Goal: Task Accomplishment & Management: Manage account settings

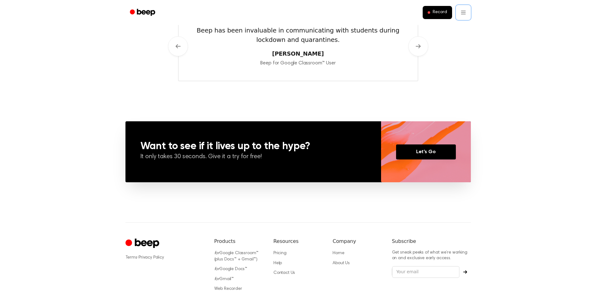
scroll to position [418, 0]
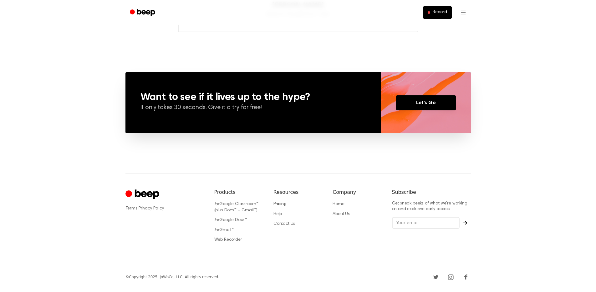
click at [279, 202] on link "Pricing" at bounding box center [280, 204] width 13 height 4
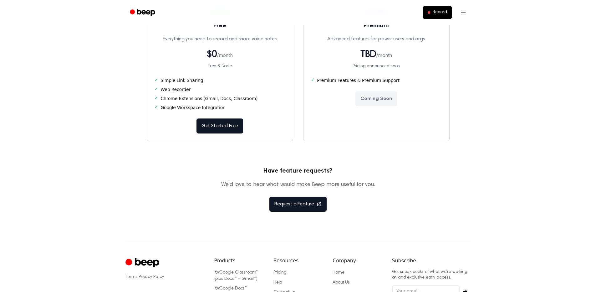
scroll to position [135, 0]
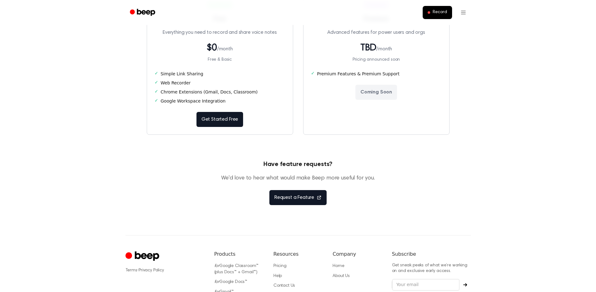
click at [205, 117] on link "Get Started Free" at bounding box center [220, 119] width 47 height 15
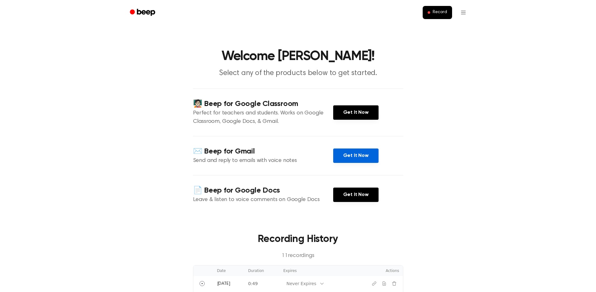
click at [351, 156] on link "Get It Now" at bounding box center [355, 156] width 45 height 14
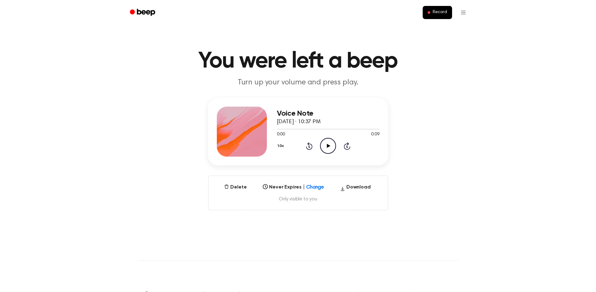
click at [325, 145] on icon "Play Audio" at bounding box center [328, 146] width 16 height 16
click at [327, 147] on icon "Play Audio" at bounding box center [328, 146] width 16 height 16
click at [328, 147] on icon "Pause Audio" at bounding box center [328, 146] width 16 height 16
click at [462, 12] on html "Record You were left a beep Turn up your volume and press play. Voice Note Sept…" at bounding box center [298, 260] width 596 height 520
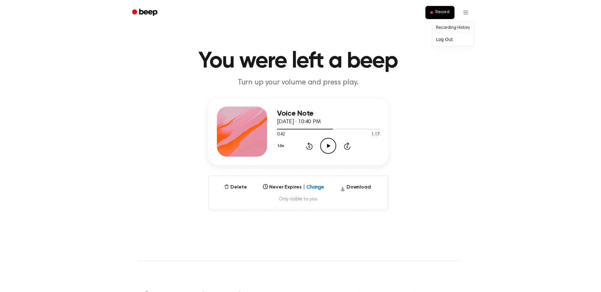
click at [458, 29] on link "Recording History" at bounding box center [453, 28] width 39 height 10
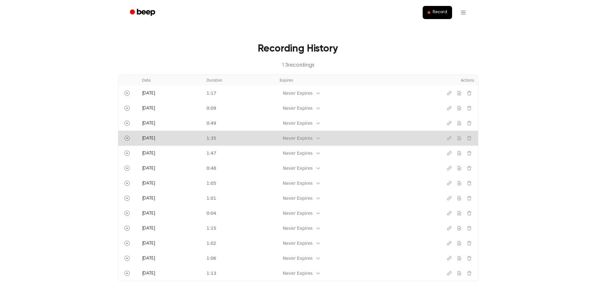
scroll to position [9, 0]
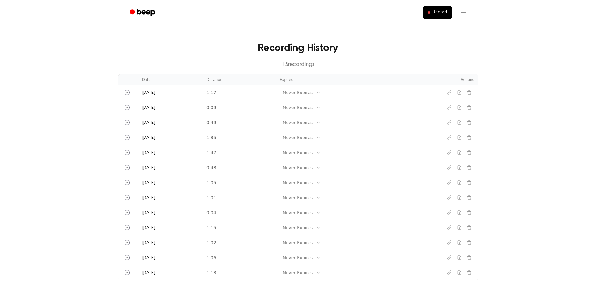
click at [469, 80] on th "Actions" at bounding box center [453, 80] width 50 height 11
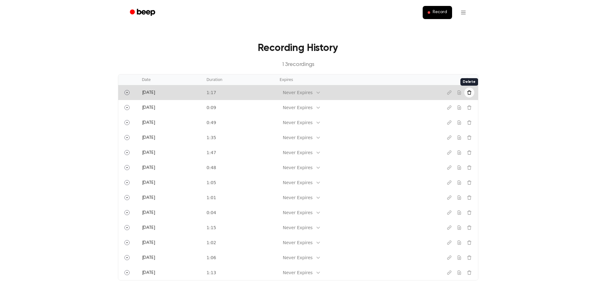
click at [470, 91] on icon "Delete recording" at bounding box center [469, 92] width 5 height 5
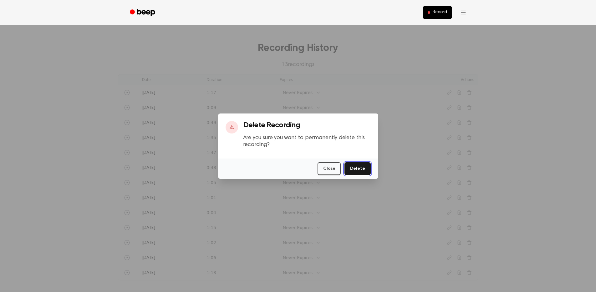
click at [359, 171] on button "Delete" at bounding box center [358, 169] width 26 height 13
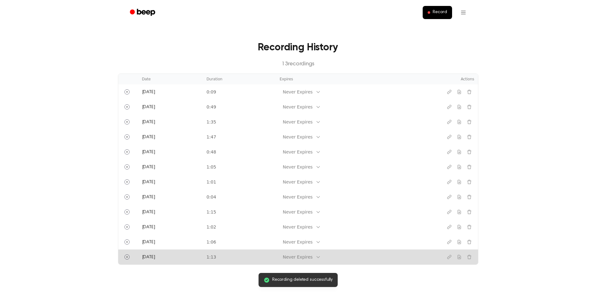
scroll to position [0, 0]
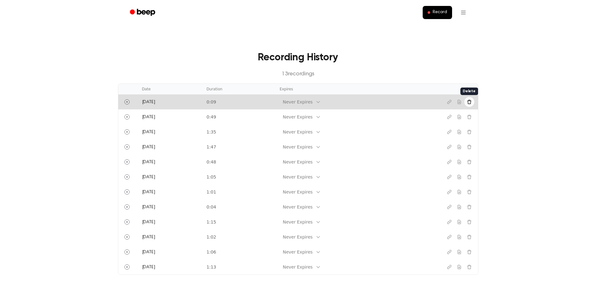
click at [470, 100] on icon "Delete recording" at bounding box center [469, 102] width 5 height 5
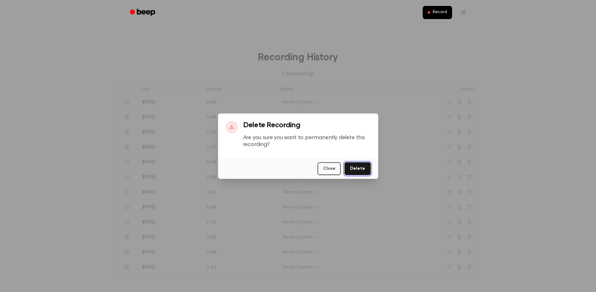
click at [364, 167] on button "Delete" at bounding box center [358, 169] width 26 height 13
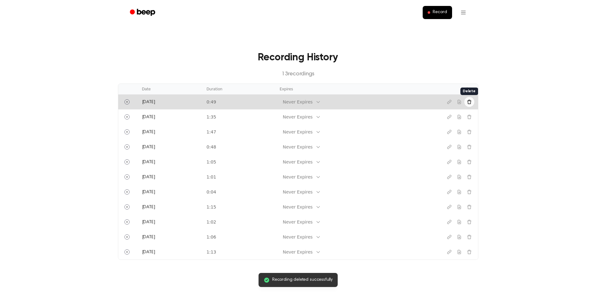
click at [469, 102] on icon "Delete recording" at bounding box center [469, 102] width 5 height 5
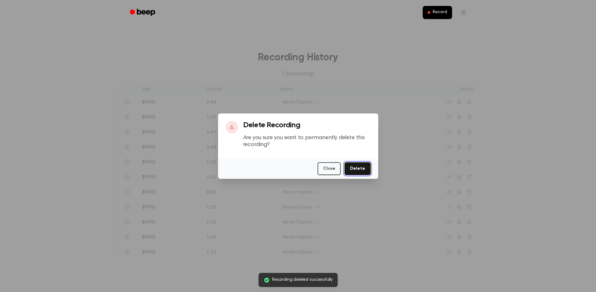
click at [356, 170] on button "Delete" at bounding box center [358, 169] width 26 height 13
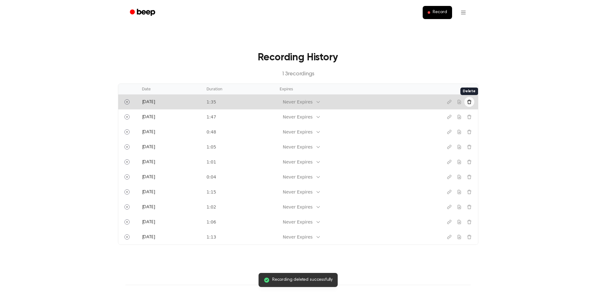
click at [470, 102] on icon "Delete recording" at bounding box center [469, 102] width 5 height 5
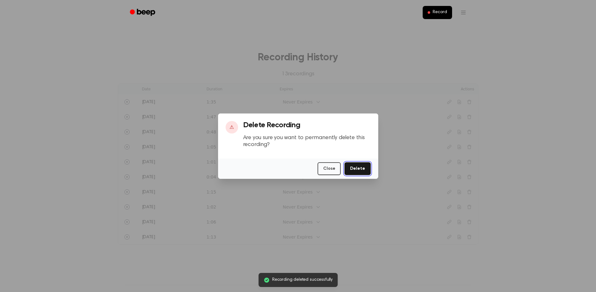
click at [357, 169] on button "Delete" at bounding box center [358, 169] width 26 height 13
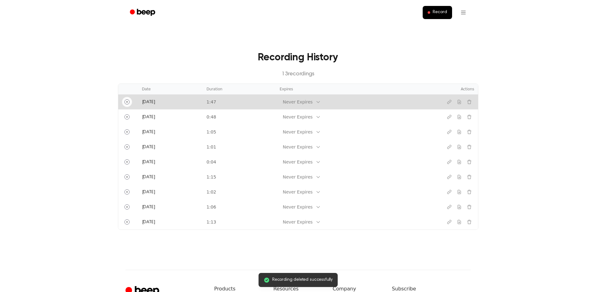
click at [126, 102] on icon "Play" at bounding box center [127, 102] width 5 height 5
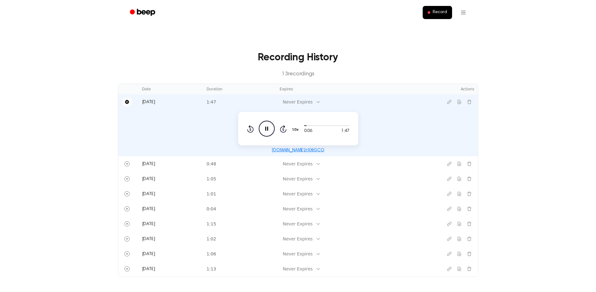
click at [266, 128] on icon at bounding box center [267, 129] width 3 height 4
click at [469, 103] on icon "Delete recording" at bounding box center [469, 102] width 5 height 5
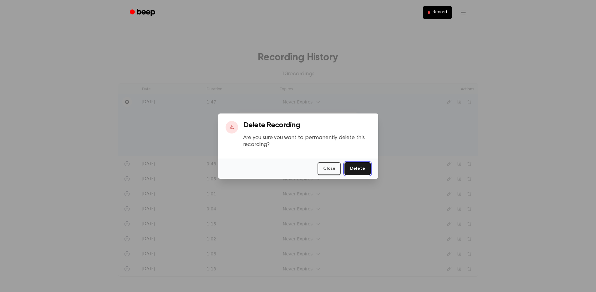
click at [357, 170] on button "Delete" at bounding box center [358, 169] width 26 height 13
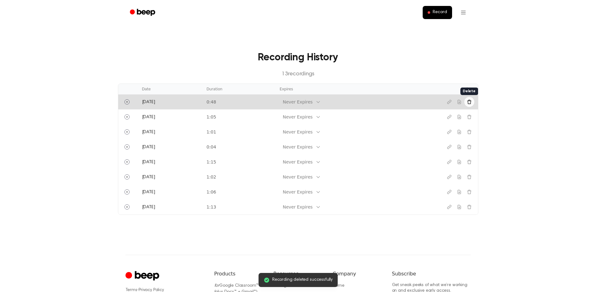
click at [472, 103] on button "Delete recording" at bounding box center [470, 102] width 10 height 10
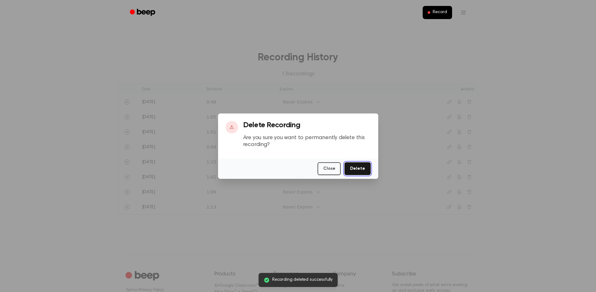
click at [359, 164] on button "Delete" at bounding box center [358, 169] width 26 height 13
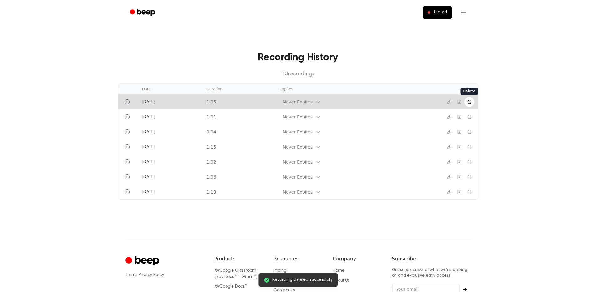
click at [471, 104] on icon "Delete recording" at bounding box center [469, 102] width 5 height 5
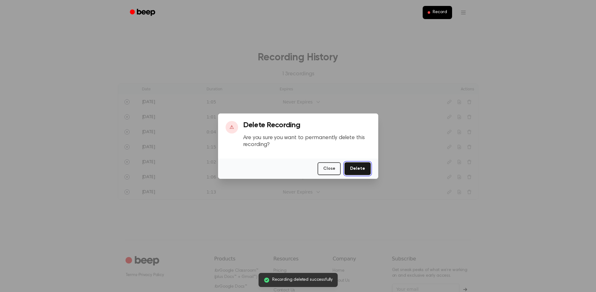
click at [352, 167] on button "Delete" at bounding box center [358, 169] width 26 height 13
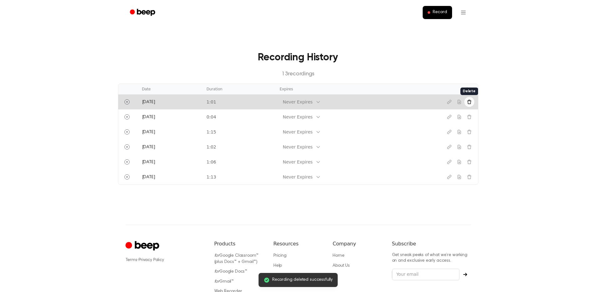
click at [471, 100] on icon "Delete recording" at bounding box center [469, 102] width 5 height 5
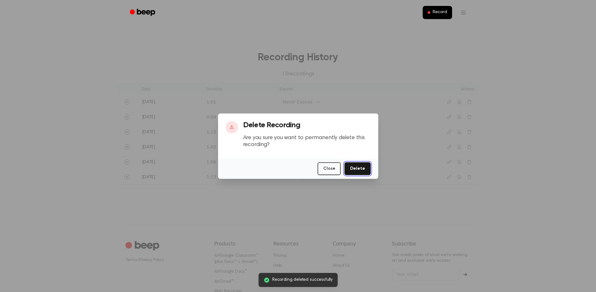
click at [357, 168] on button "Delete" at bounding box center [358, 169] width 26 height 13
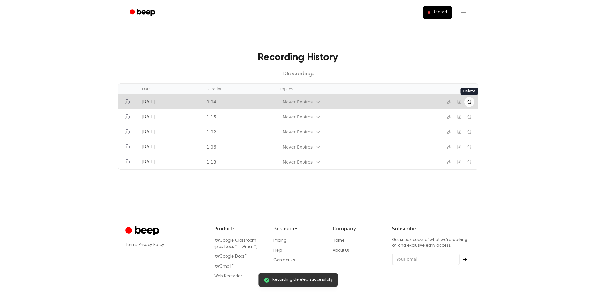
click at [469, 103] on icon "Delete recording" at bounding box center [469, 102] width 5 height 5
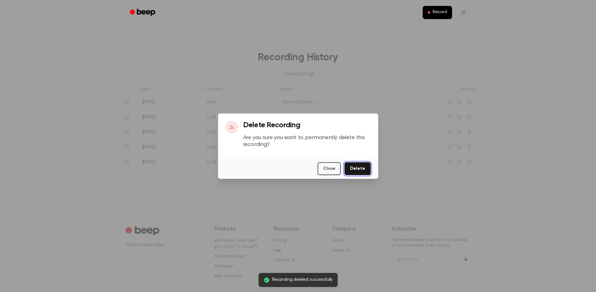
click at [360, 172] on button "Delete" at bounding box center [358, 169] width 26 height 13
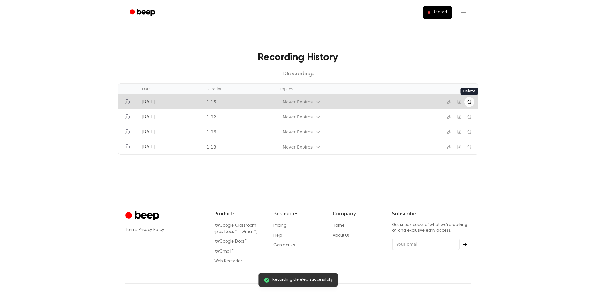
click at [470, 105] on button "Delete recording" at bounding box center [470, 102] width 10 height 10
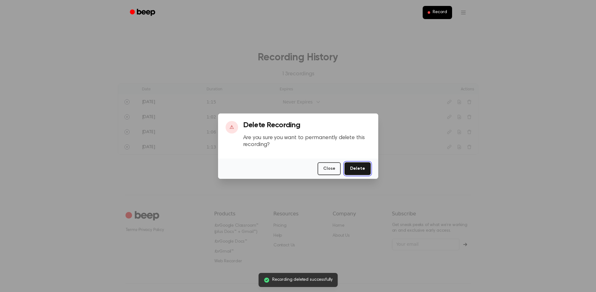
click at [365, 167] on button "Delete" at bounding box center [358, 169] width 26 height 13
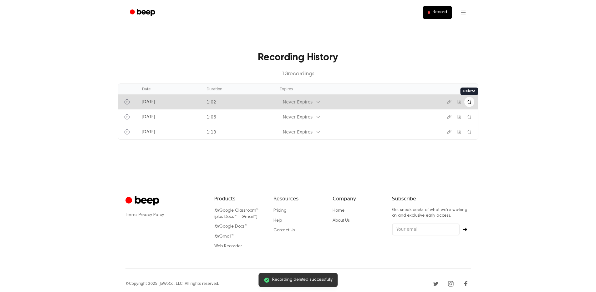
click at [470, 101] on icon "Delete recording" at bounding box center [469, 102] width 5 height 5
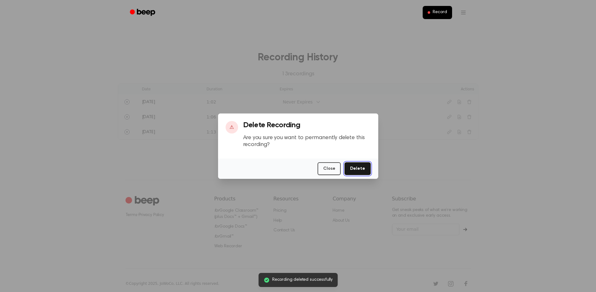
click at [363, 168] on button "Delete" at bounding box center [358, 169] width 26 height 13
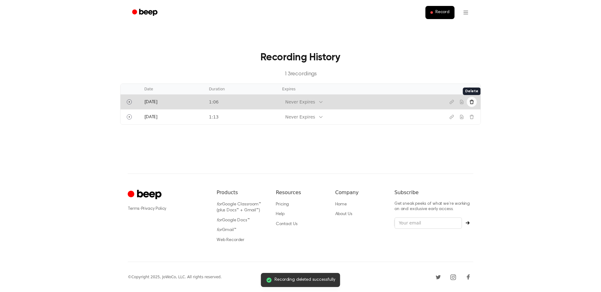
click at [472, 100] on icon "Delete recording" at bounding box center [471, 102] width 5 height 5
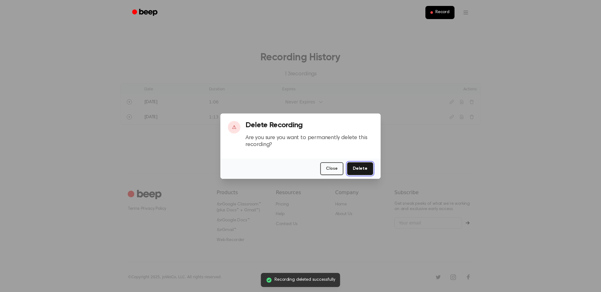
click at [360, 169] on button "Delete" at bounding box center [360, 169] width 26 height 13
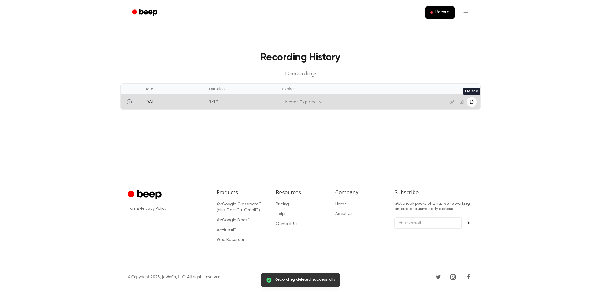
click at [472, 102] on icon "Delete recording" at bounding box center [471, 102] width 5 height 5
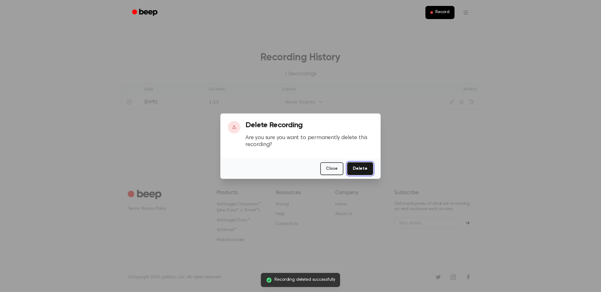
click at [359, 166] on button "Delete" at bounding box center [360, 169] width 26 height 13
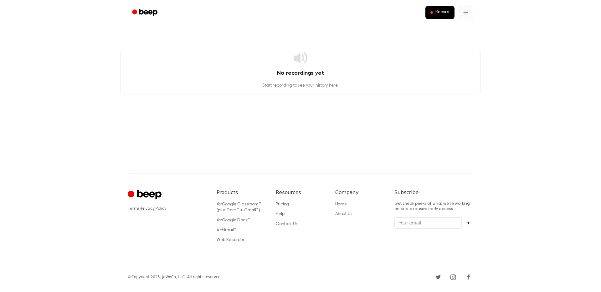
click at [465, 13] on html "Record No recordings yet Start recording to see your history here! ⚠️ We are ex…" at bounding box center [300, 146] width 601 height 292
click at [450, 27] on link "Recording History" at bounding box center [453, 28] width 39 height 10
click at [291, 237] on div "Resources Pricing Help Contact Us" at bounding box center [300, 218] width 49 height 58
click at [239, 203] on link "for Google Classroom™ (plus Docs™ + Gmail™)" at bounding box center [239, 208] width 44 height 11
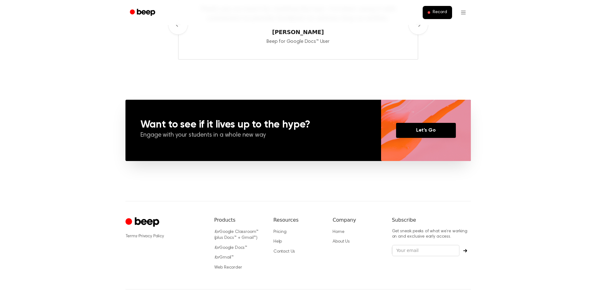
scroll to position [469, 0]
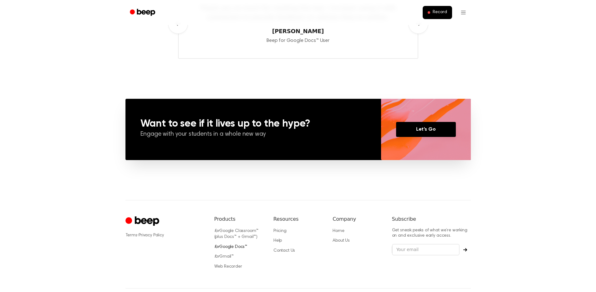
click at [218, 248] on icon "for" at bounding box center [216, 247] width 5 height 4
